Goal: Find specific page/section: Find specific page/section

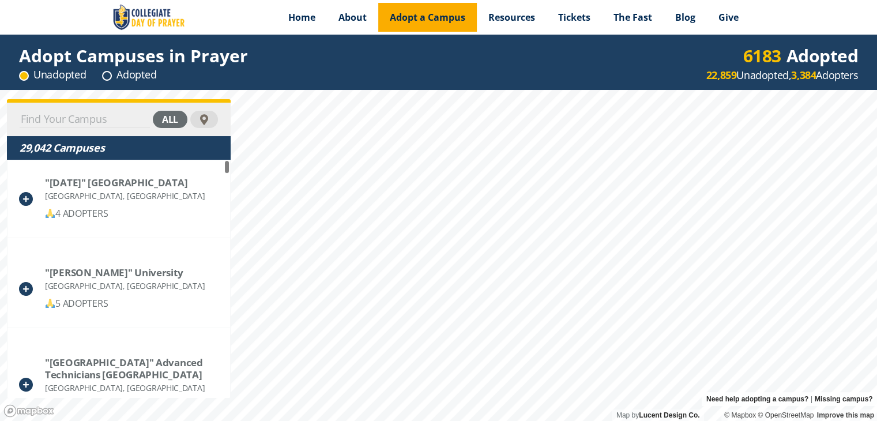
click at [442, 22] on span "Adopt a Campus" at bounding box center [428, 17] width 76 height 13
click at [124, 146] on div "29,042 Campuses" at bounding box center [119, 148] width 198 height 14
click at [115, 121] on input at bounding box center [85, 119] width 130 height 16
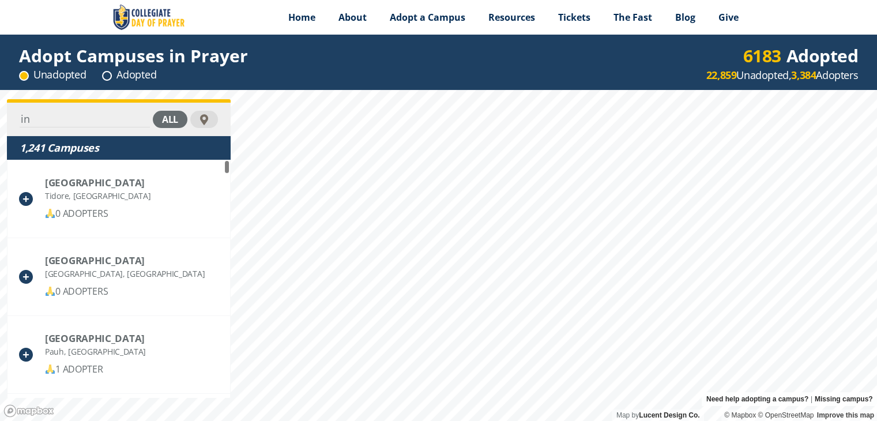
type input "i"
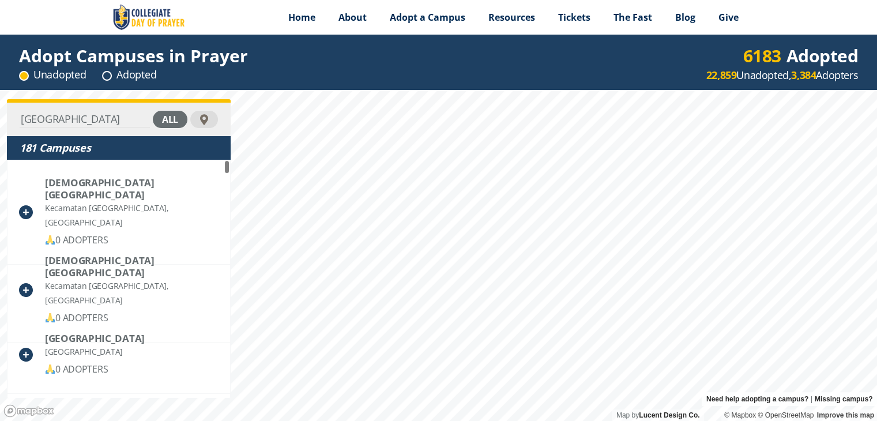
type input "University of indonesia"
click at [166, 114] on div "all" at bounding box center [170, 119] width 35 height 17
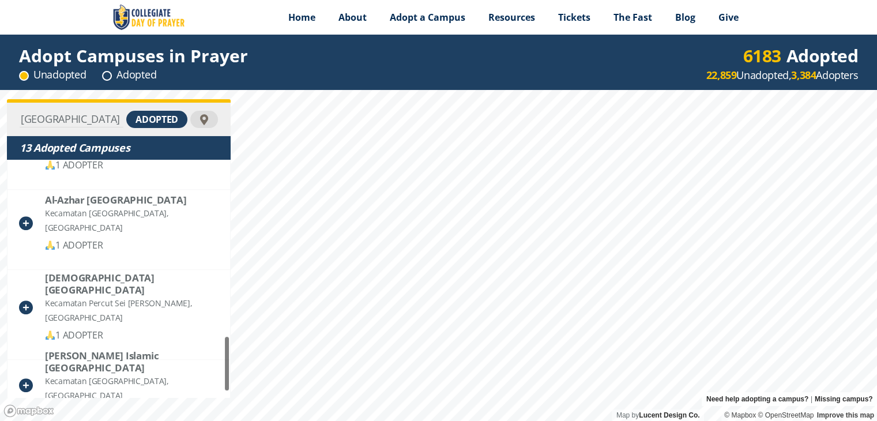
scroll to position [786, 0]
